Goal: Navigation & Orientation: Find specific page/section

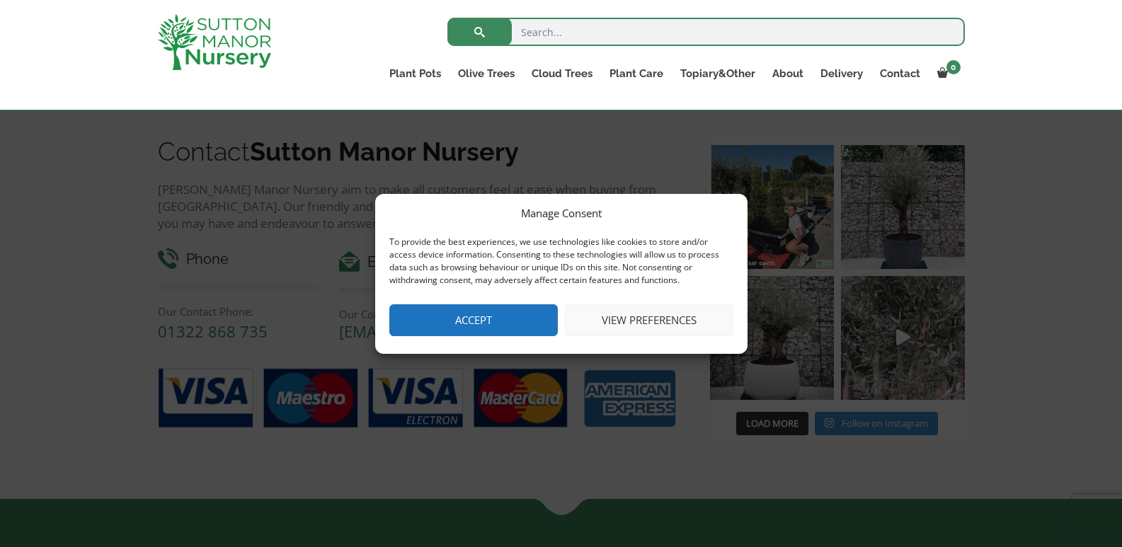
scroll to position [1333, 0]
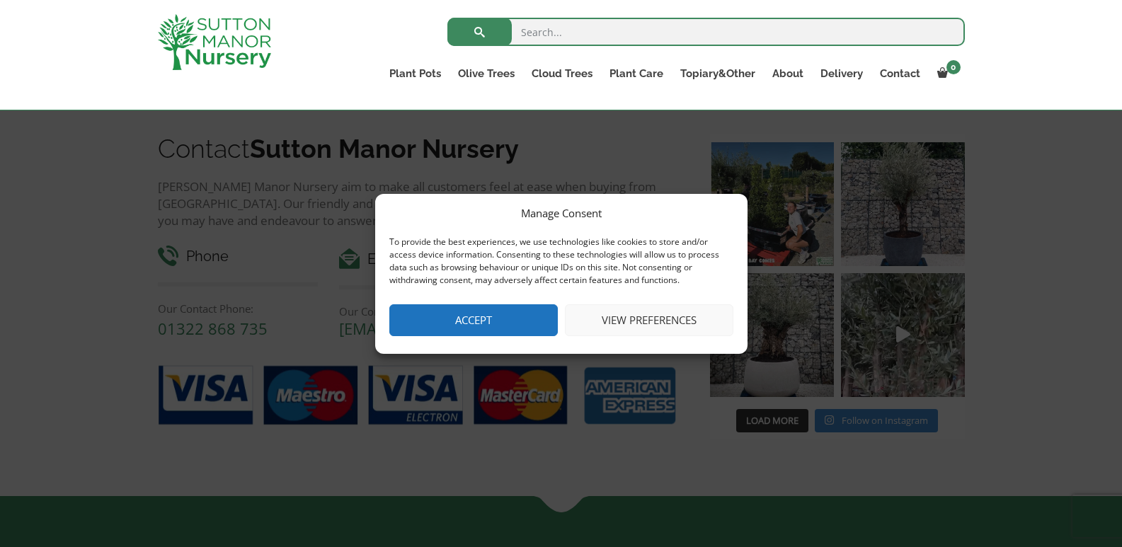
click at [912, 247] on div "Manage Consent To provide the best experiences, we use technologies like cookie…" at bounding box center [561, 273] width 1122 height 547
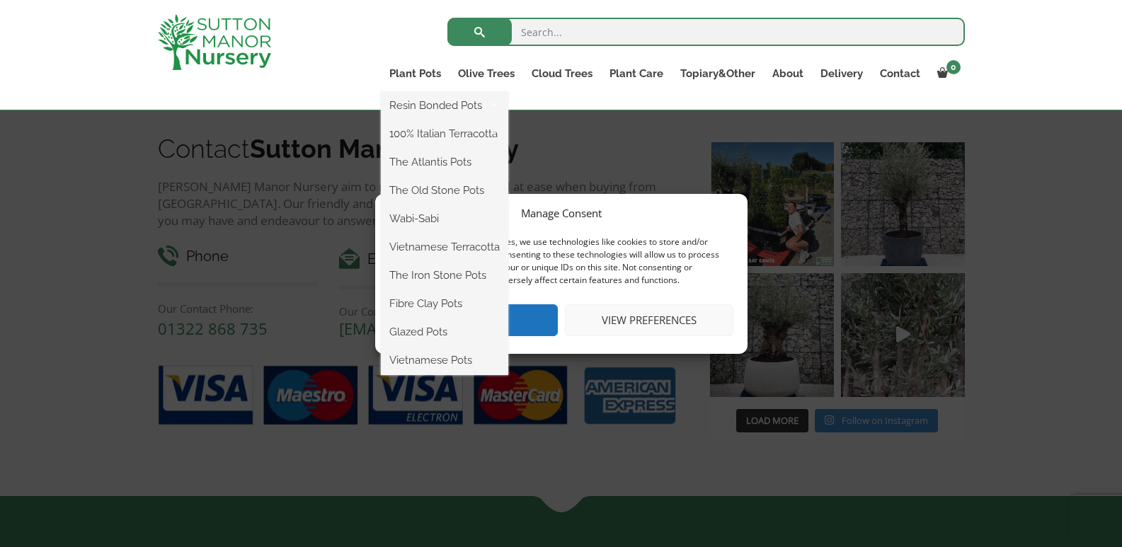
click at [401, 92] on ul "Resin Bonded Pots The Amalfi Pots The Milan Pots The Capri Pots The Brunello Po…" at bounding box center [444, 233] width 127 height 283
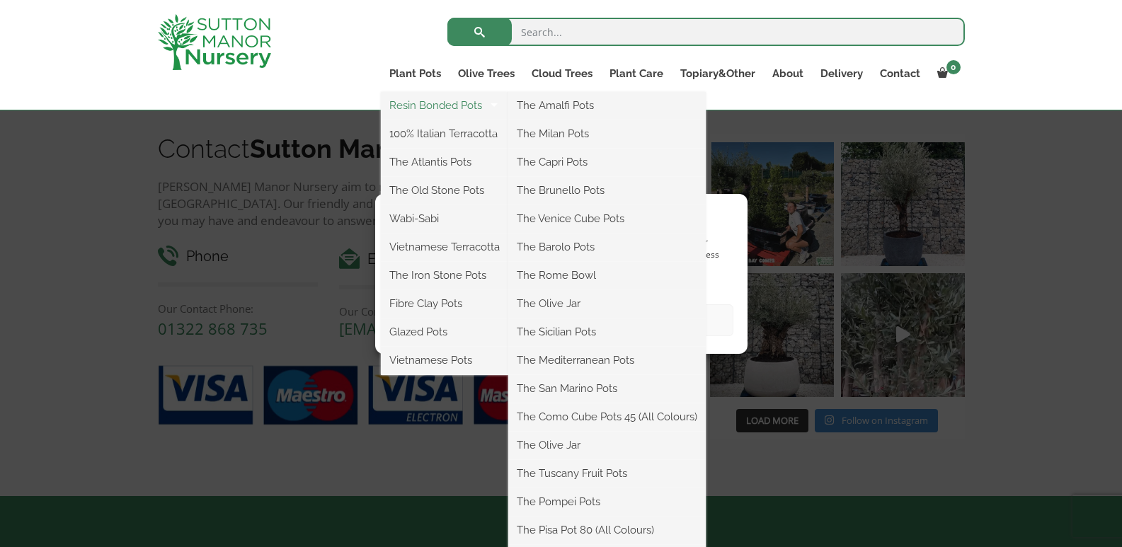
click at [408, 107] on link "Resin Bonded Pots" at bounding box center [444, 105] width 127 height 21
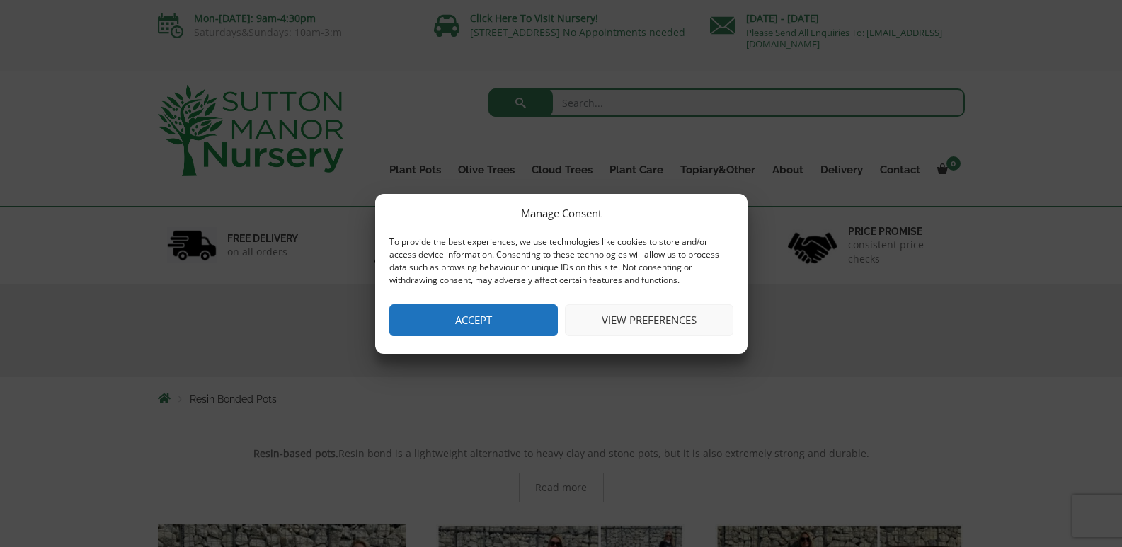
click at [614, 325] on button "View preferences" at bounding box center [649, 320] width 168 height 32
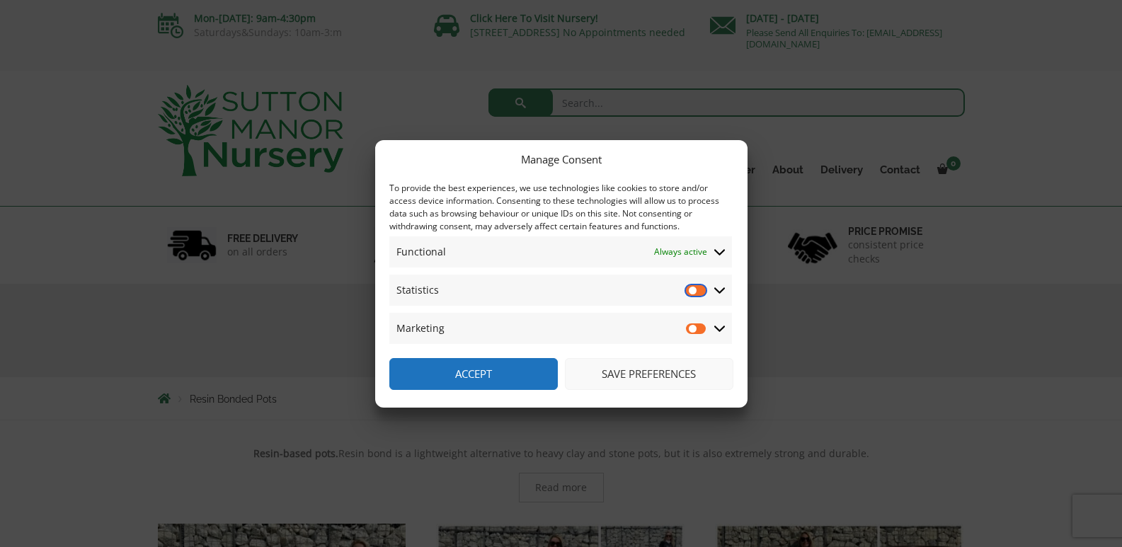
click at [705, 289] on input "Statistics" at bounding box center [696, 290] width 21 height 14
click at [687, 289] on input "Statistics" at bounding box center [696, 290] width 21 height 14
checkbox input "false"
click at [658, 375] on button "Save preferences" at bounding box center [649, 374] width 168 height 32
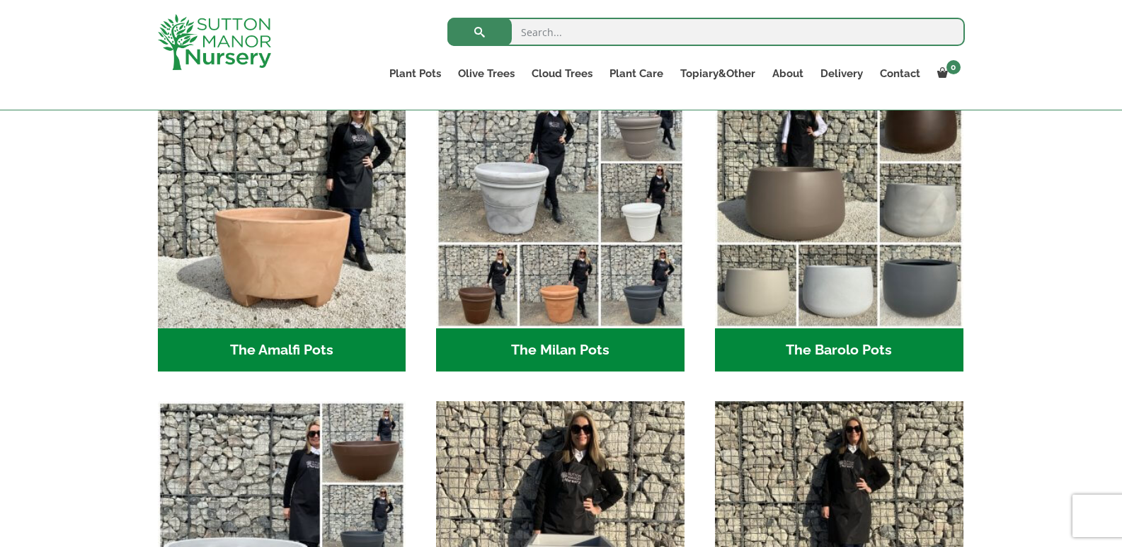
scroll to position [376, 0]
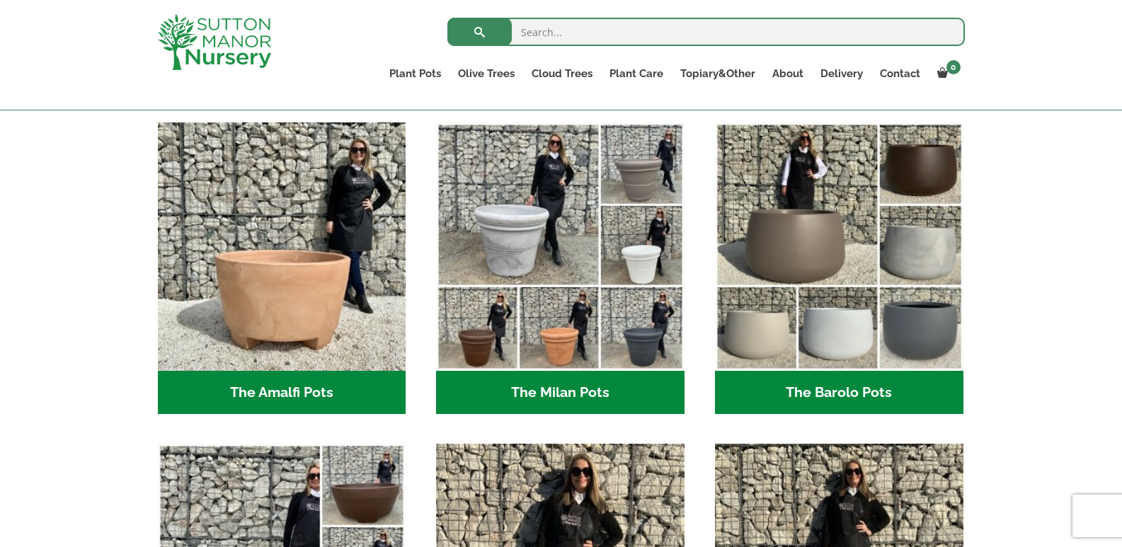
click at [581, 388] on h2 "The Milan Pots (35)" at bounding box center [560, 393] width 248 height 44
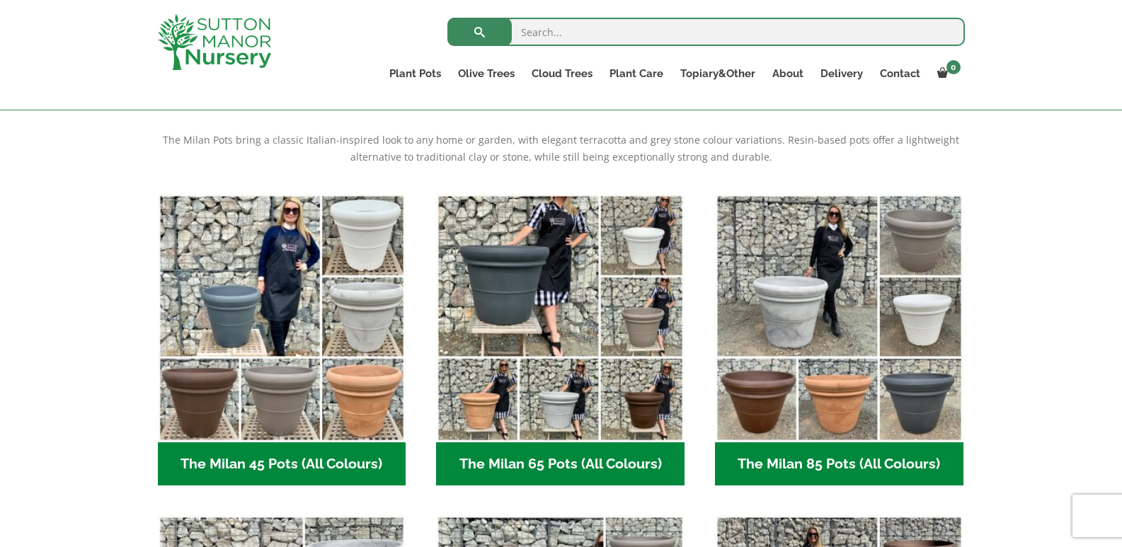
scroll to position [203, 0]
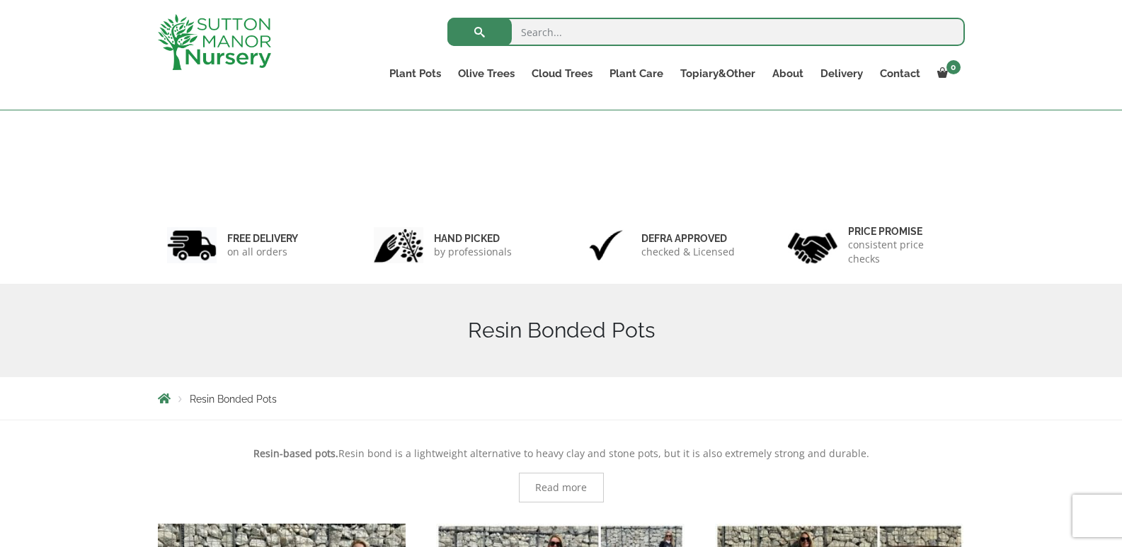
scroll to position [401, 0]
